Goal: Information Seeking & Learning: Understand process/instructions

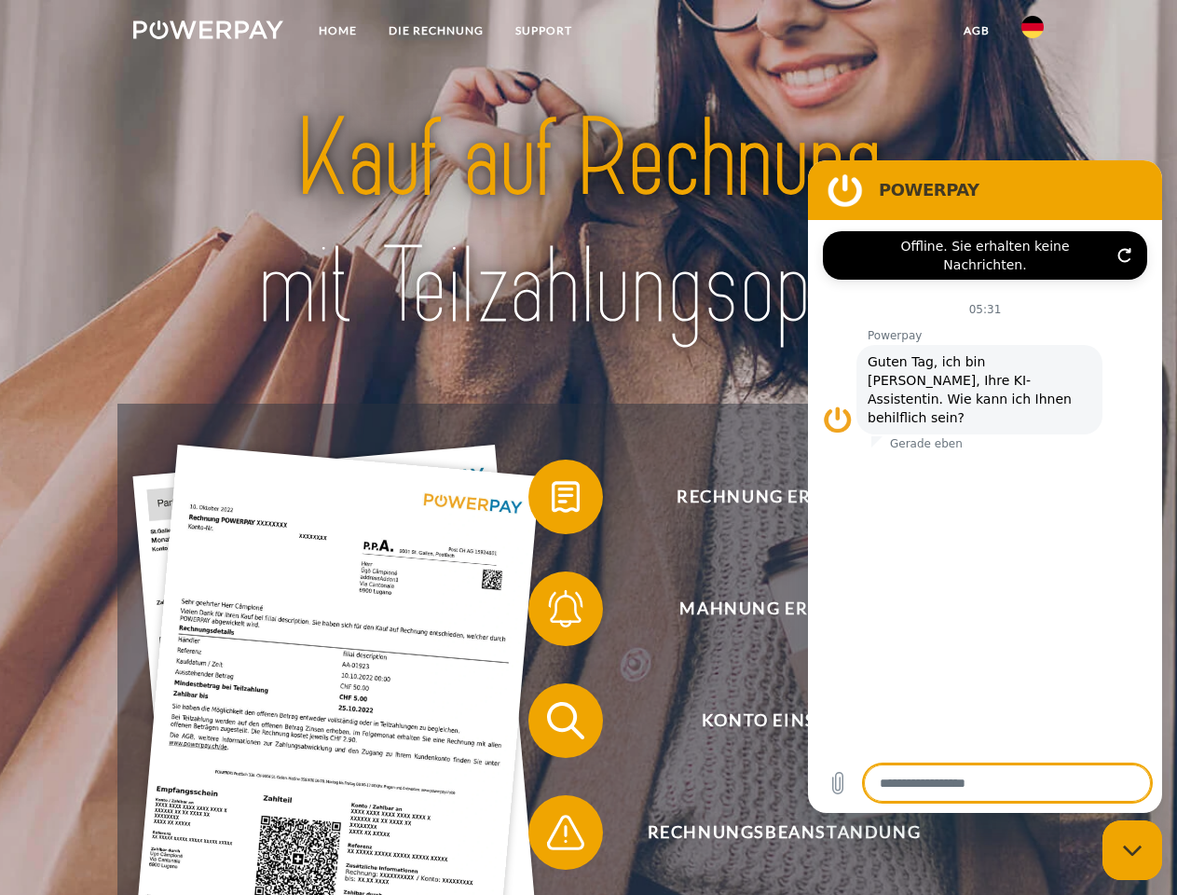
click at [208, 33] on img at bounding box center [208, 30] width 150 height 19
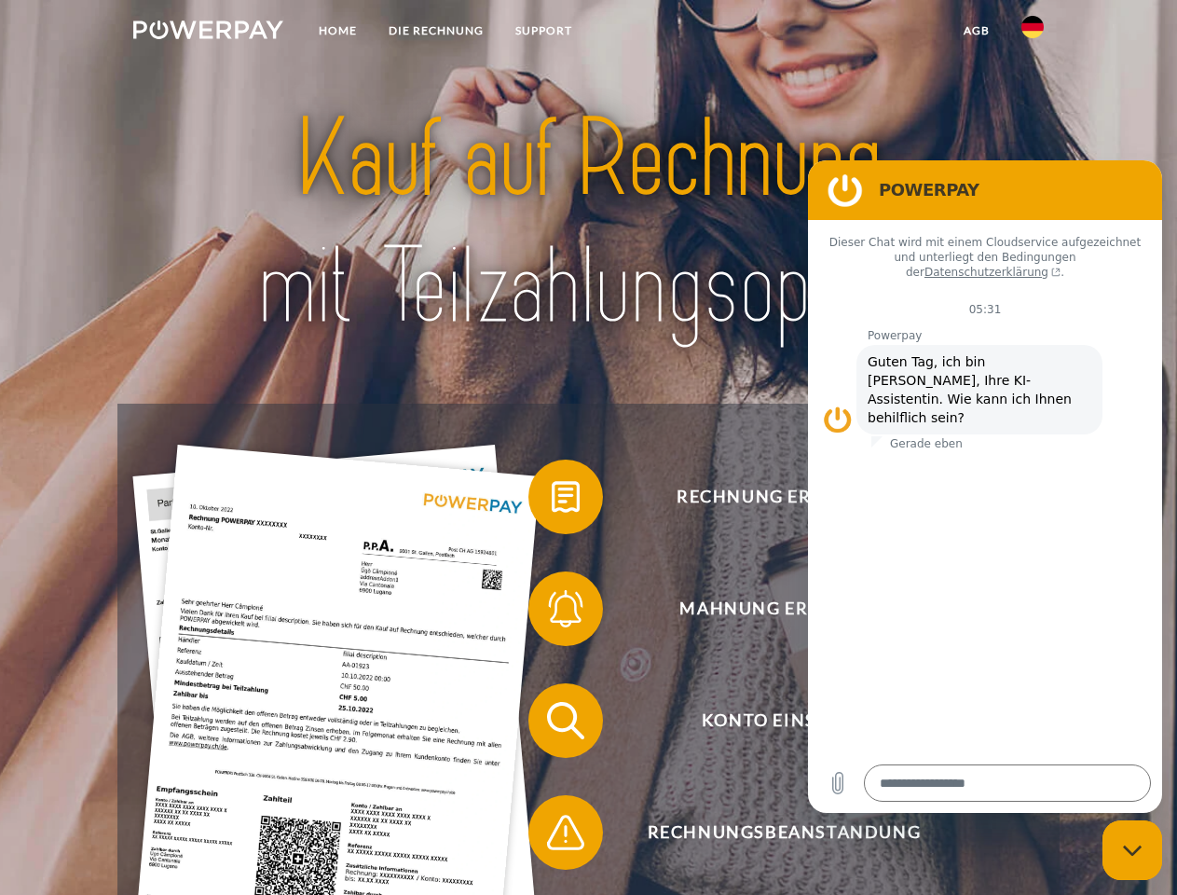
click at [1033, 33] on img at bounding box center [1032, 27] width 22 height 22
click at [976, 31] on link "agb" at bounding box center [977, 31] width 58 height 34
click at [552, 500] on span at bounding box center [537, 496] width 93 height 93
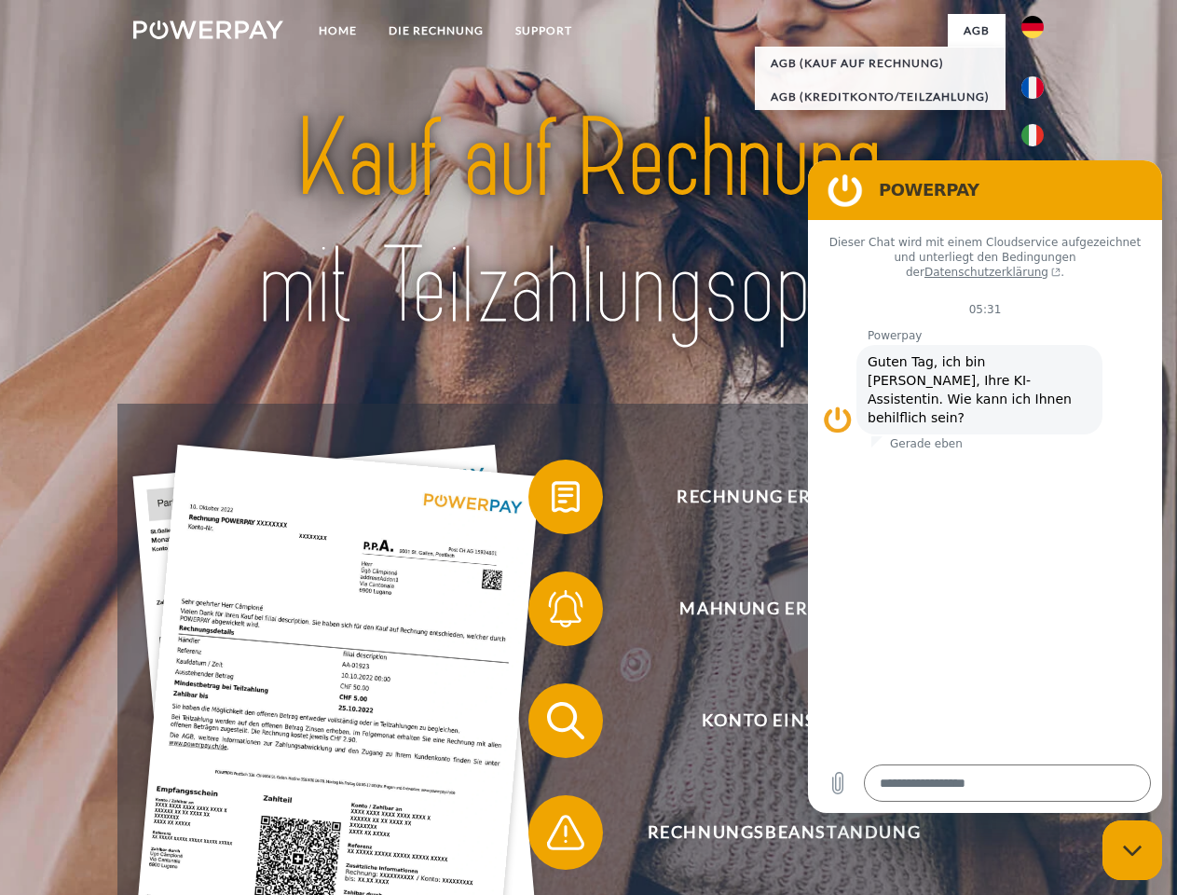
click at [552, 612] on span at bounding box center [537, 608] width 93 height 93
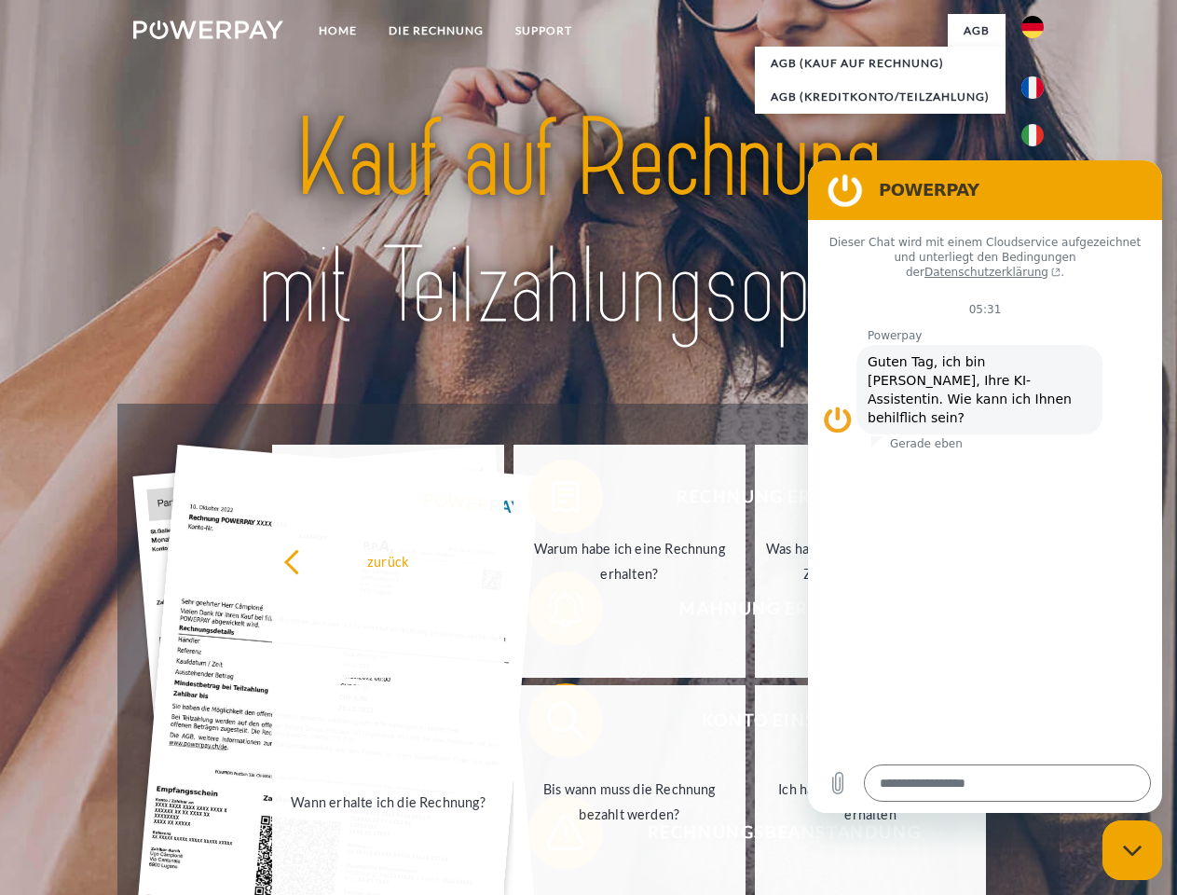
click at [552, 724] on link "Bis wann muss die Rechnung bezahlt werden?" at bounding box center [629, 801] width 232 height 233
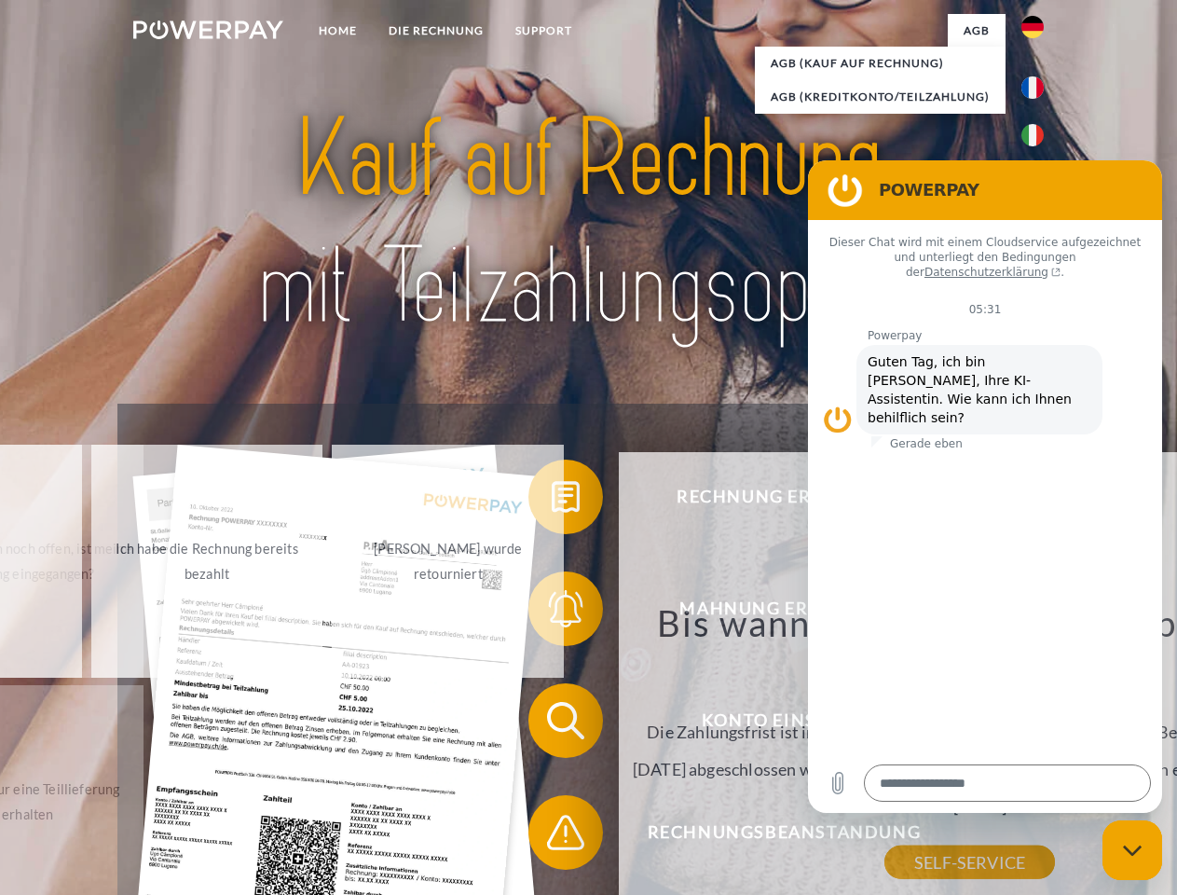
click at [552, 836] on span at bounding box center [537, 832] width 93 height 93
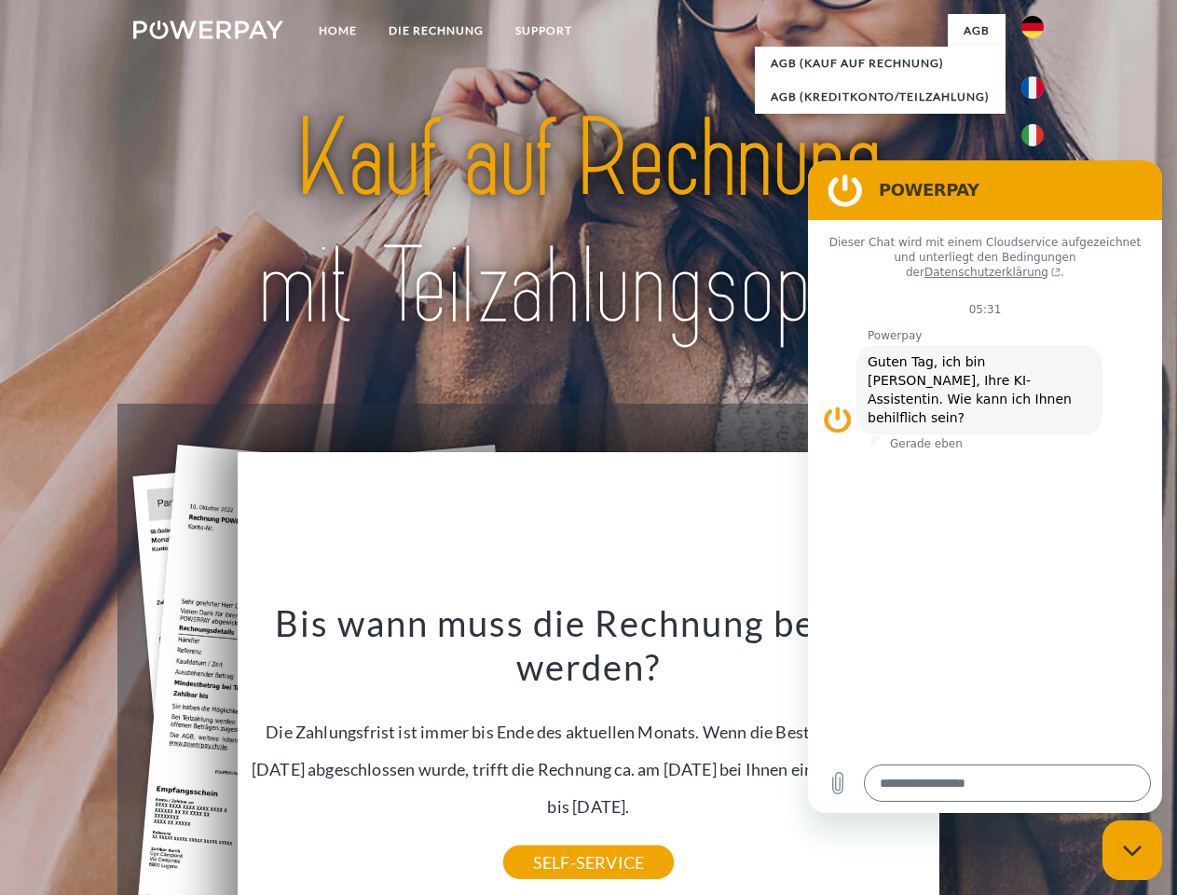
click at [1132, 850] on icon "Messaging-Fenster schließen" at bounding box center [1133, 850] width 20 height 12
type textarea "*"
